Goal: Use online tool/utility: Utilize a website feature to perform a specific function

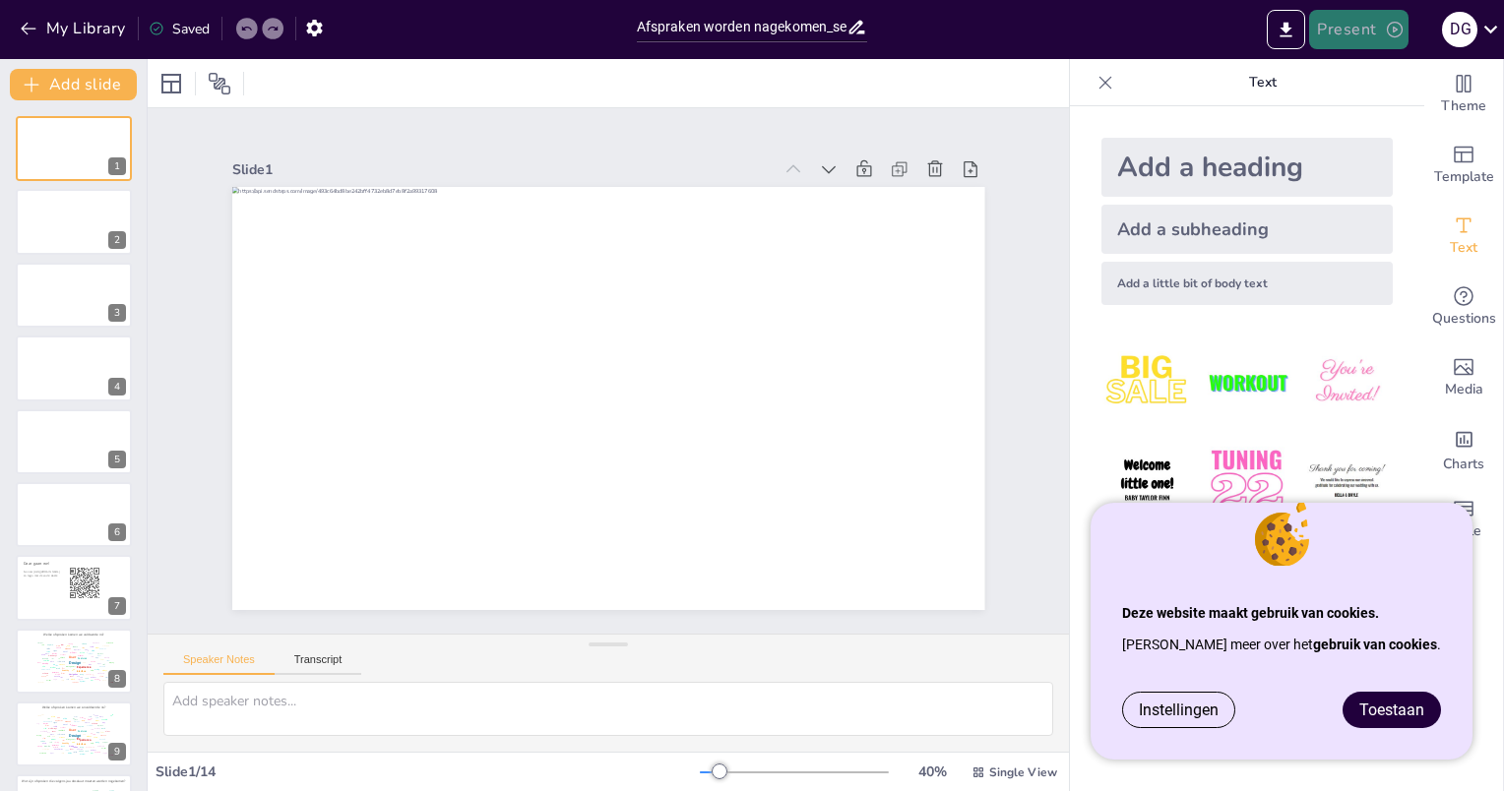
click at [1347, 28] on button "Present" at bounding box center [1358, 29] width 98 height 39
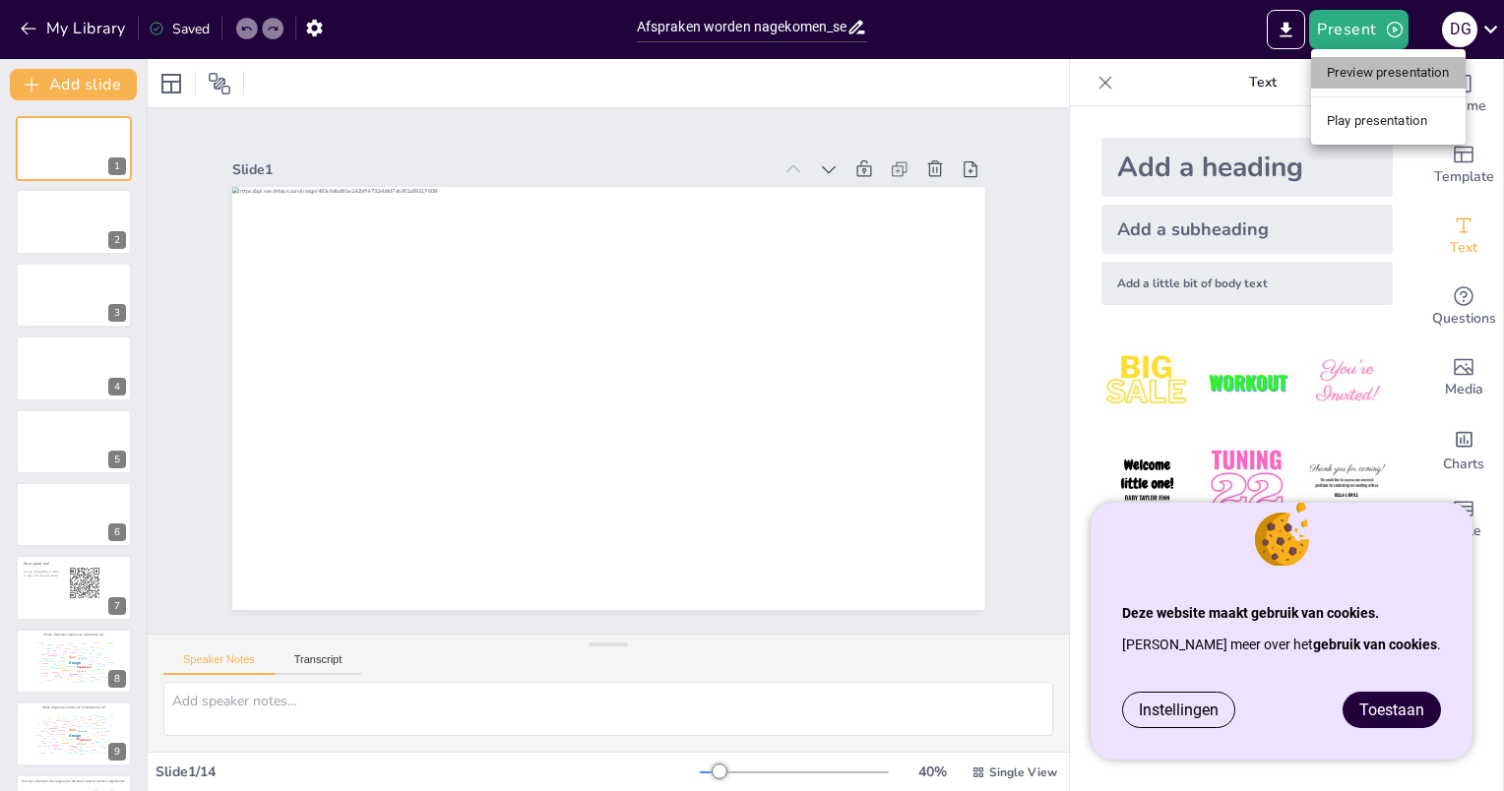
click at [1383, 79] on li "Preview presentation" at bounding box center [1388, 72] width 155 height 31
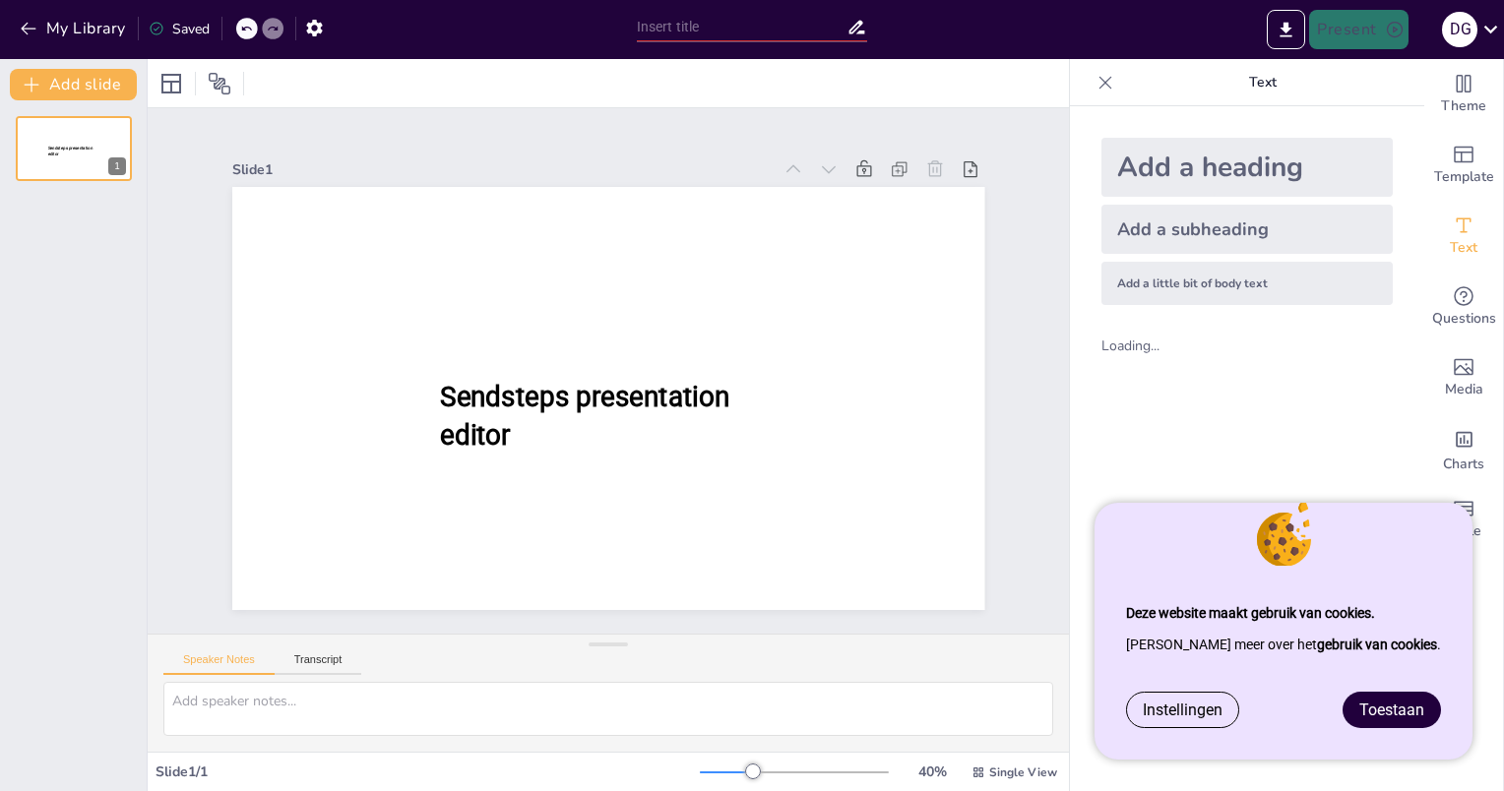
type input "Afspraken worden nagekomen_sessie september.pptx"
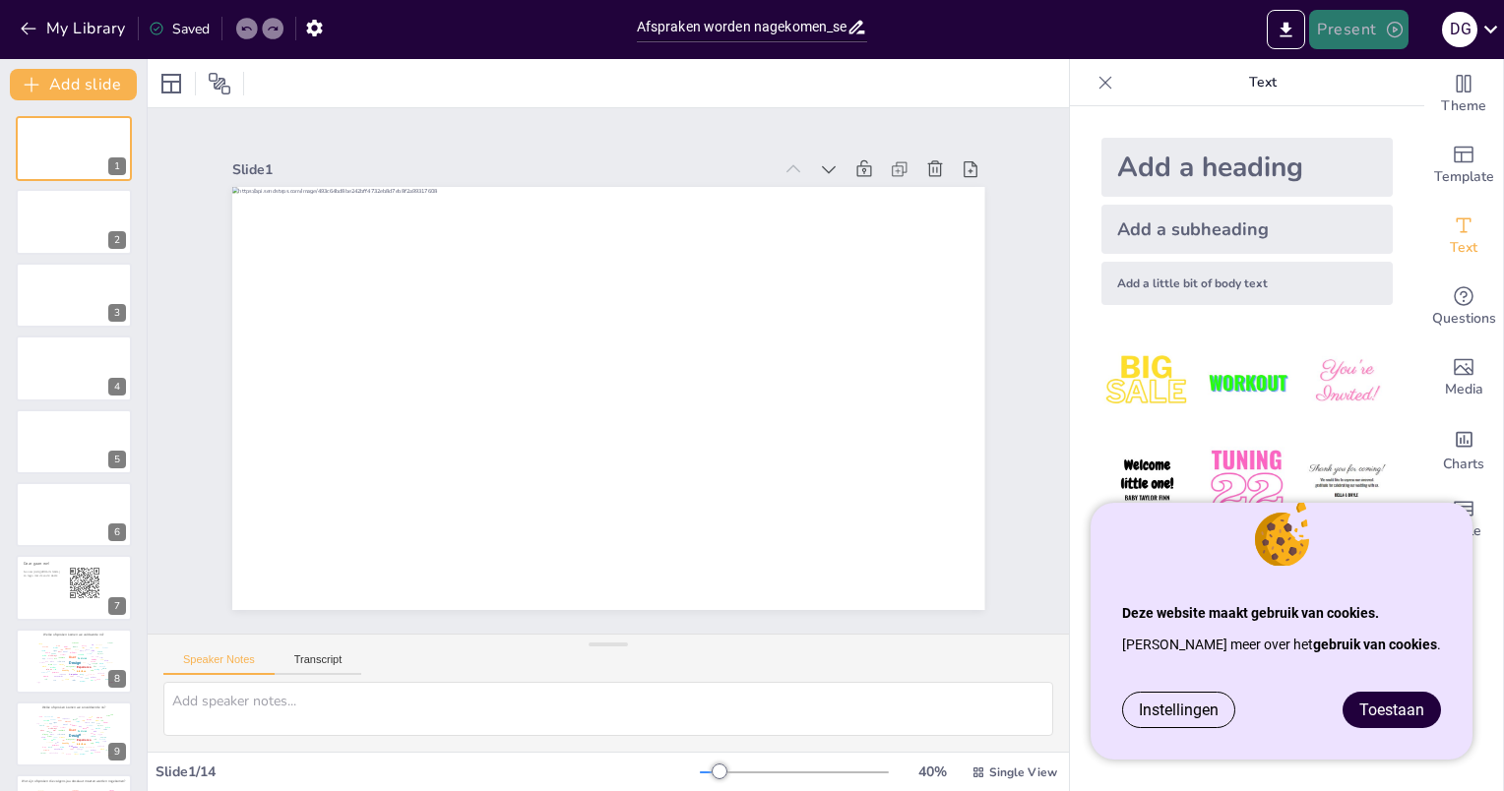
click at [1394, 30] on icon "button" at bounding box center [1395, 30] width 16 height 16
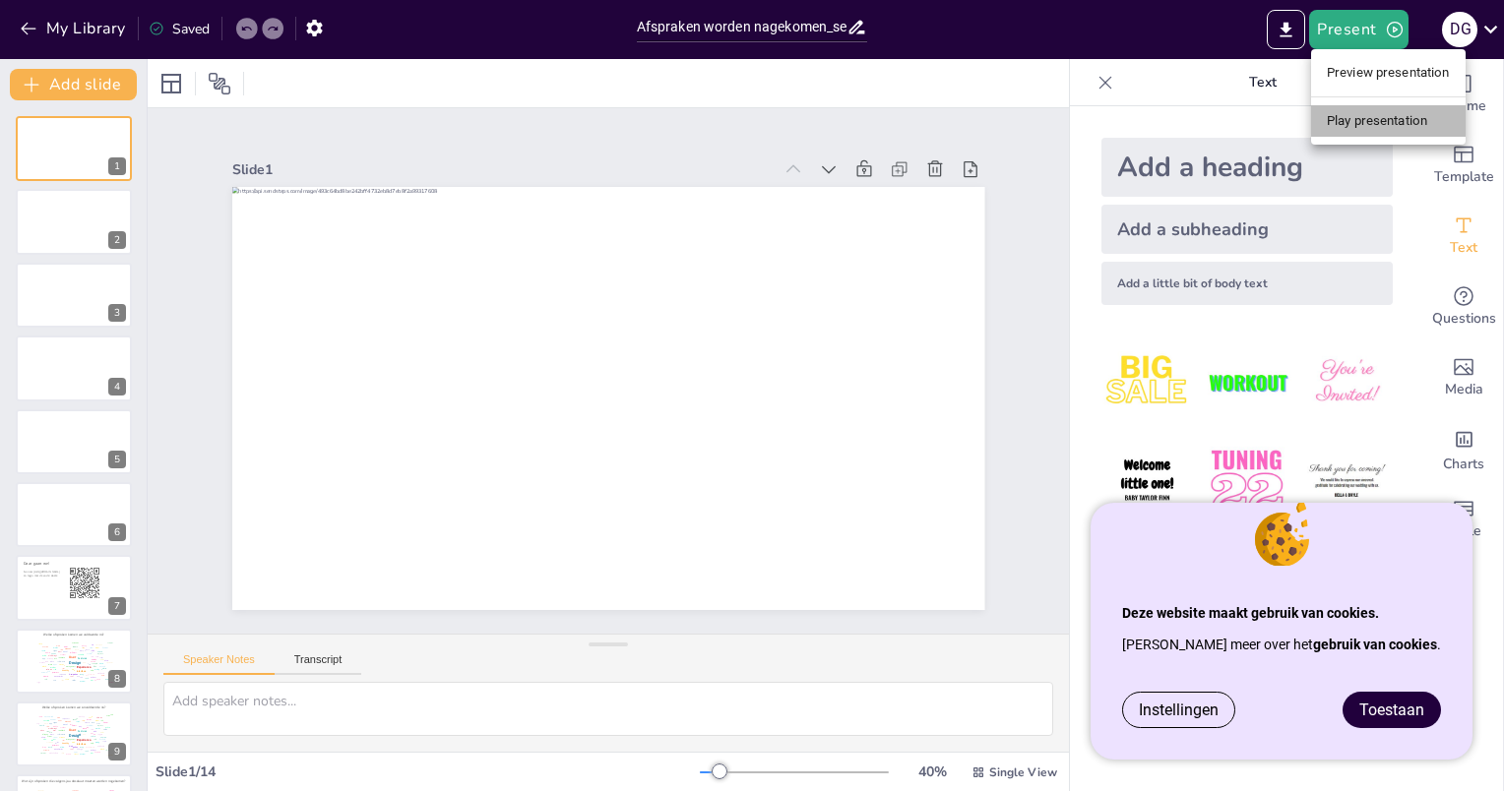
click at [1381, 123] on li "Play presentation" at bounding box center [1388, 120] width 155 height 31
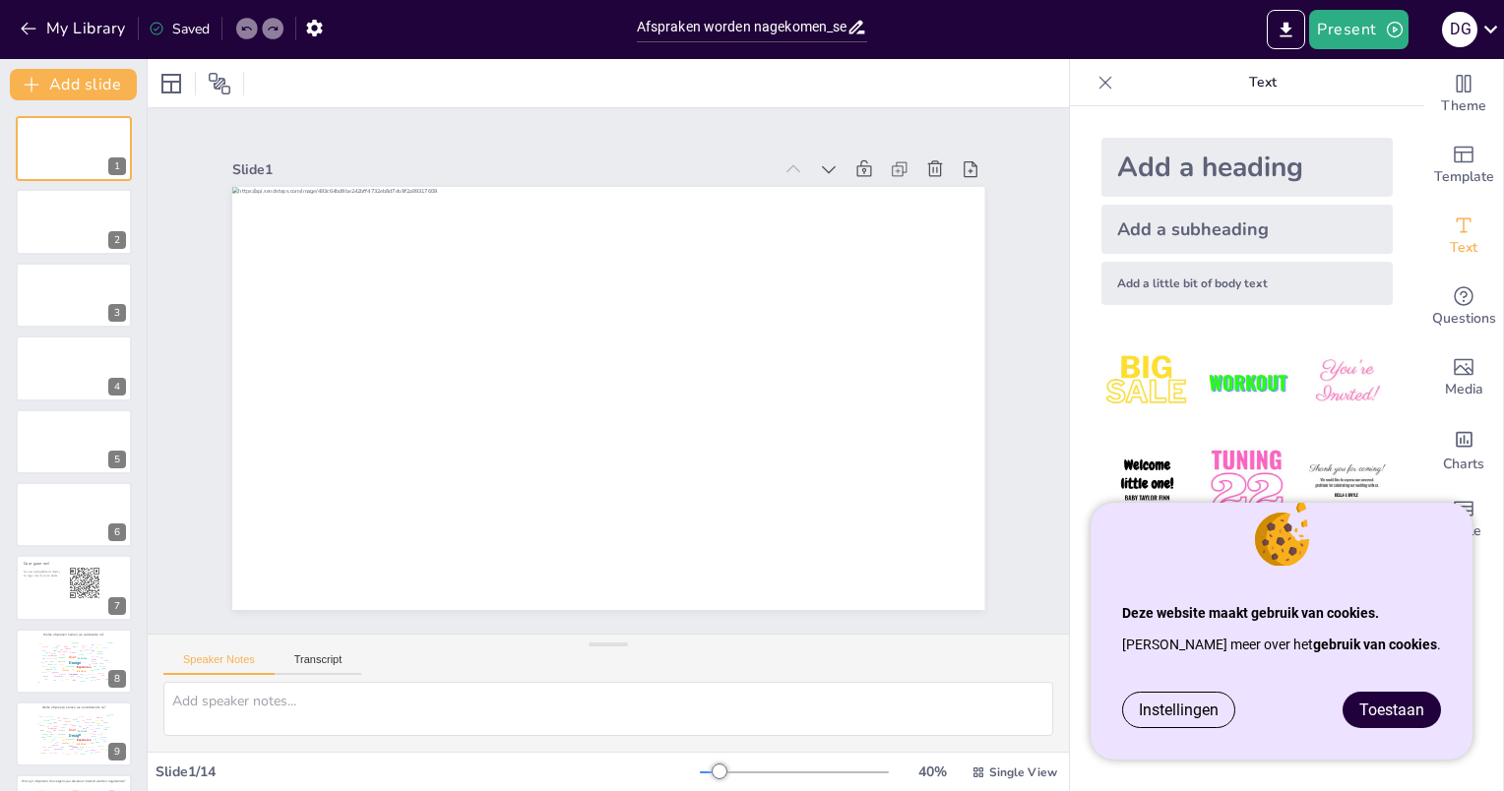
click at [1422, 707] on span "Toestaan" at bounding box center [1391, 710] width 65 height 19
